Goal: Navigation & Orientation: Find specific page/section

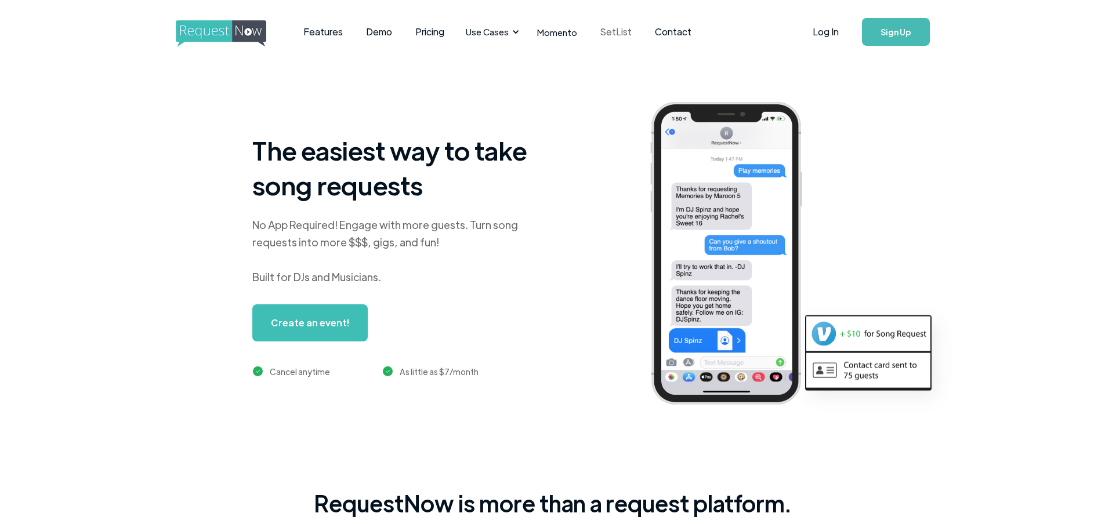
click at [596, 37] on link "SetList" at bounding box center [616, 32] width 55 height 36
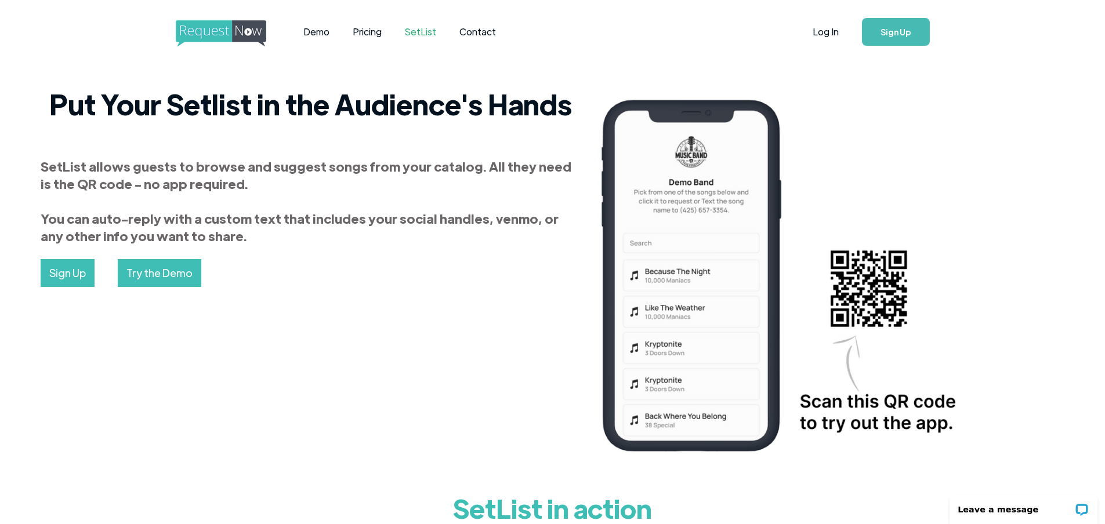
click at [231, 30] on img "home" at bounding box center [232, 33] width 112 height 27
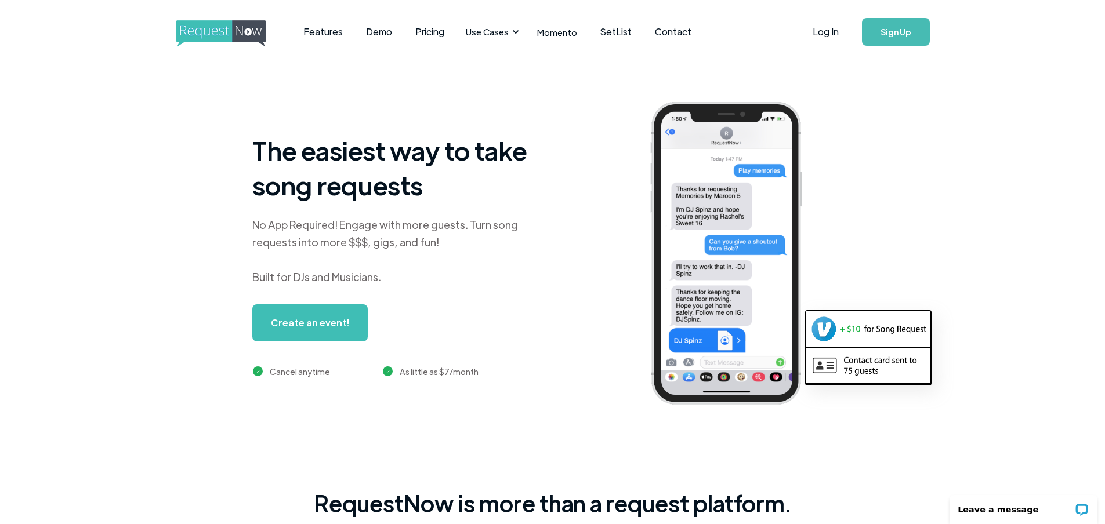
click at [884, 45] on link "Sign Up" at bounding box center [896, 32] width 68 height 28
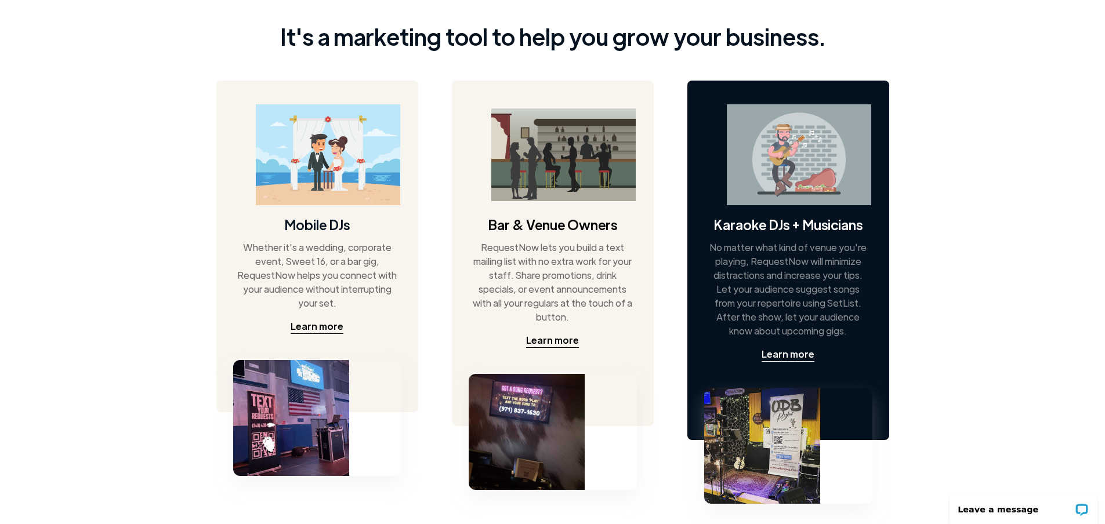
scroll to position [482, 0]
